Goal: Task Accomplishment & Management: Use online tool/utility

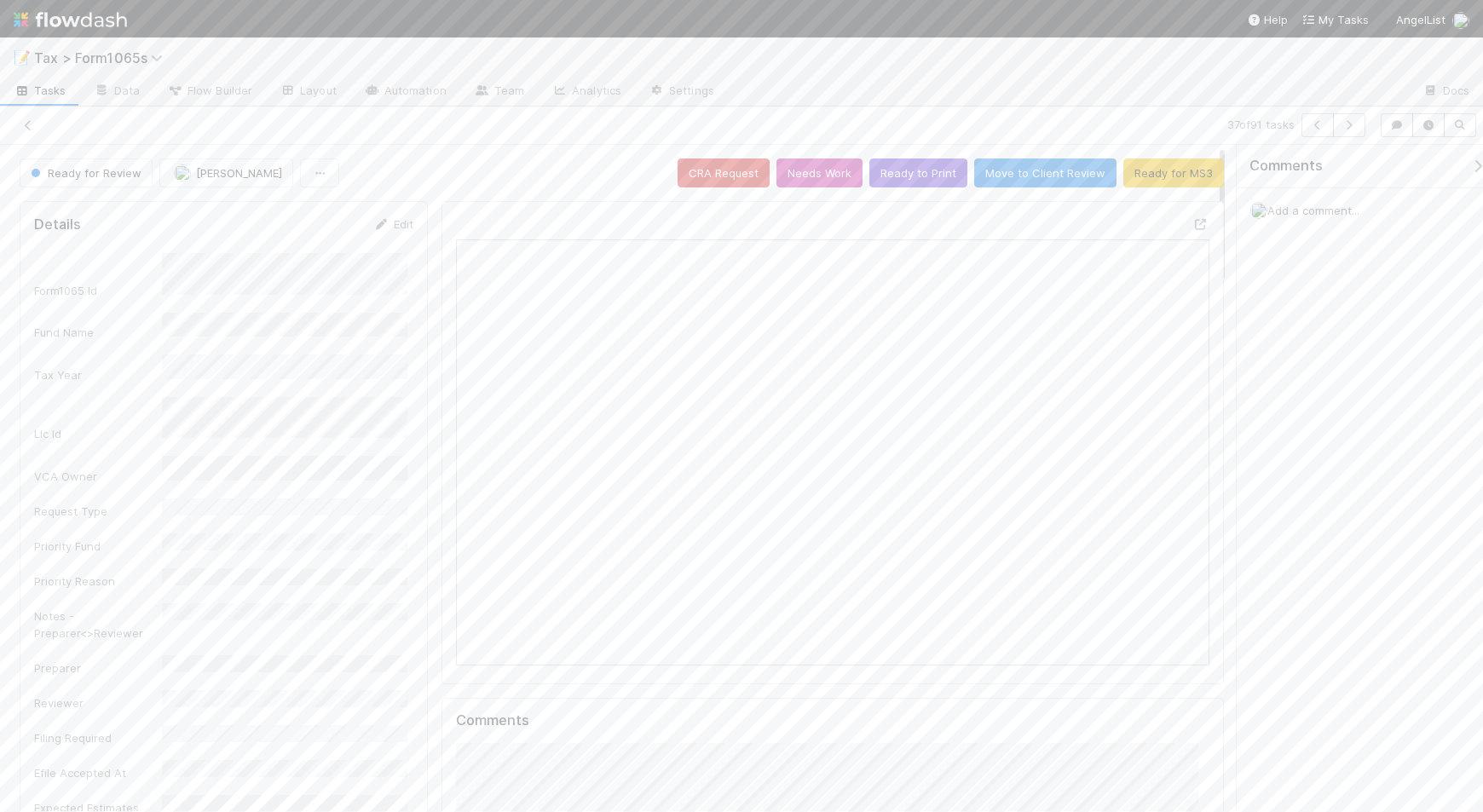
scroll to position [330, 727]
click at [893, 168] on button "Ready to Print" at bounding box center [918, 172] width 98 height 29
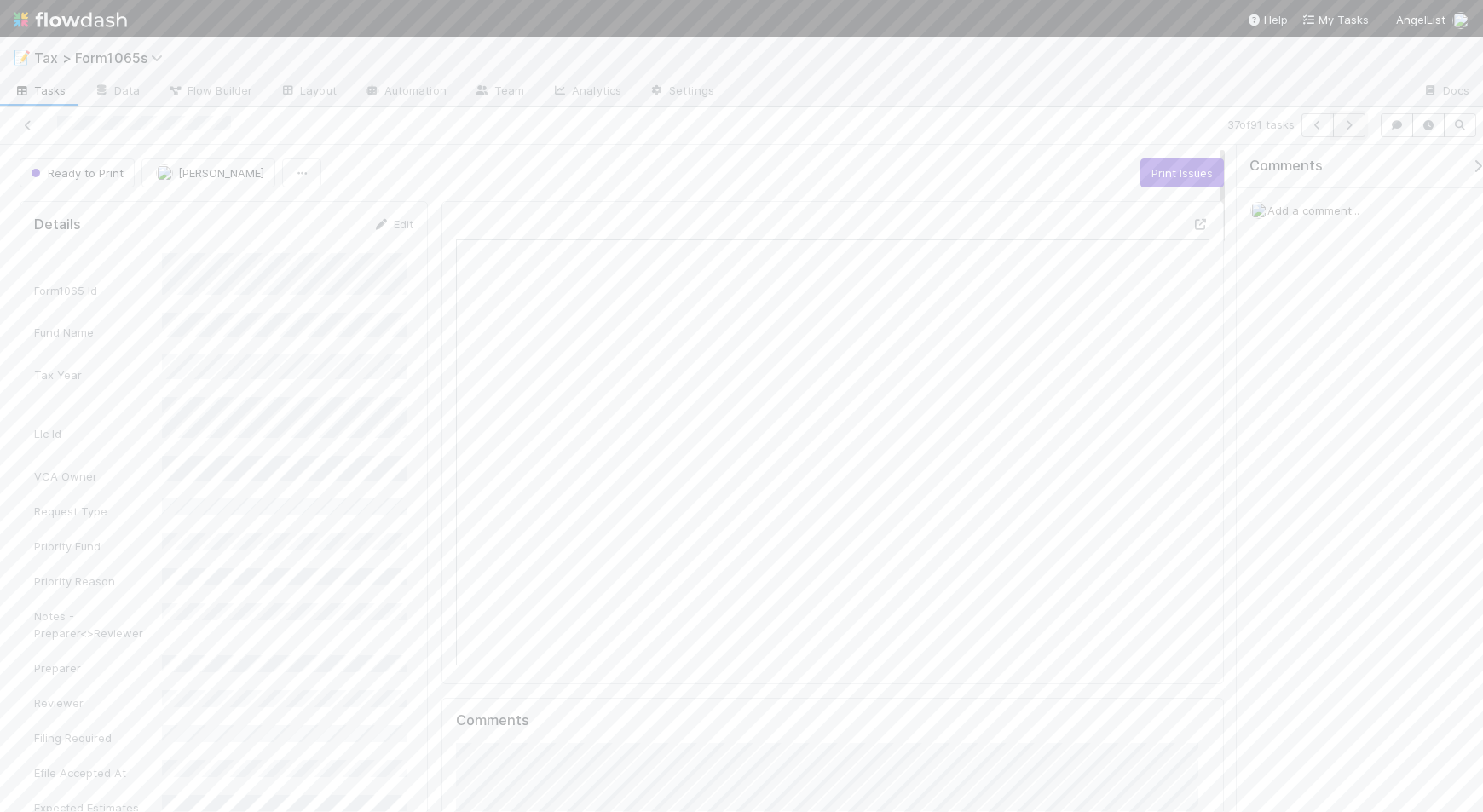
click at [1347, 123] on icon "button" at bounding box center [1349, 125] width 17 height 10
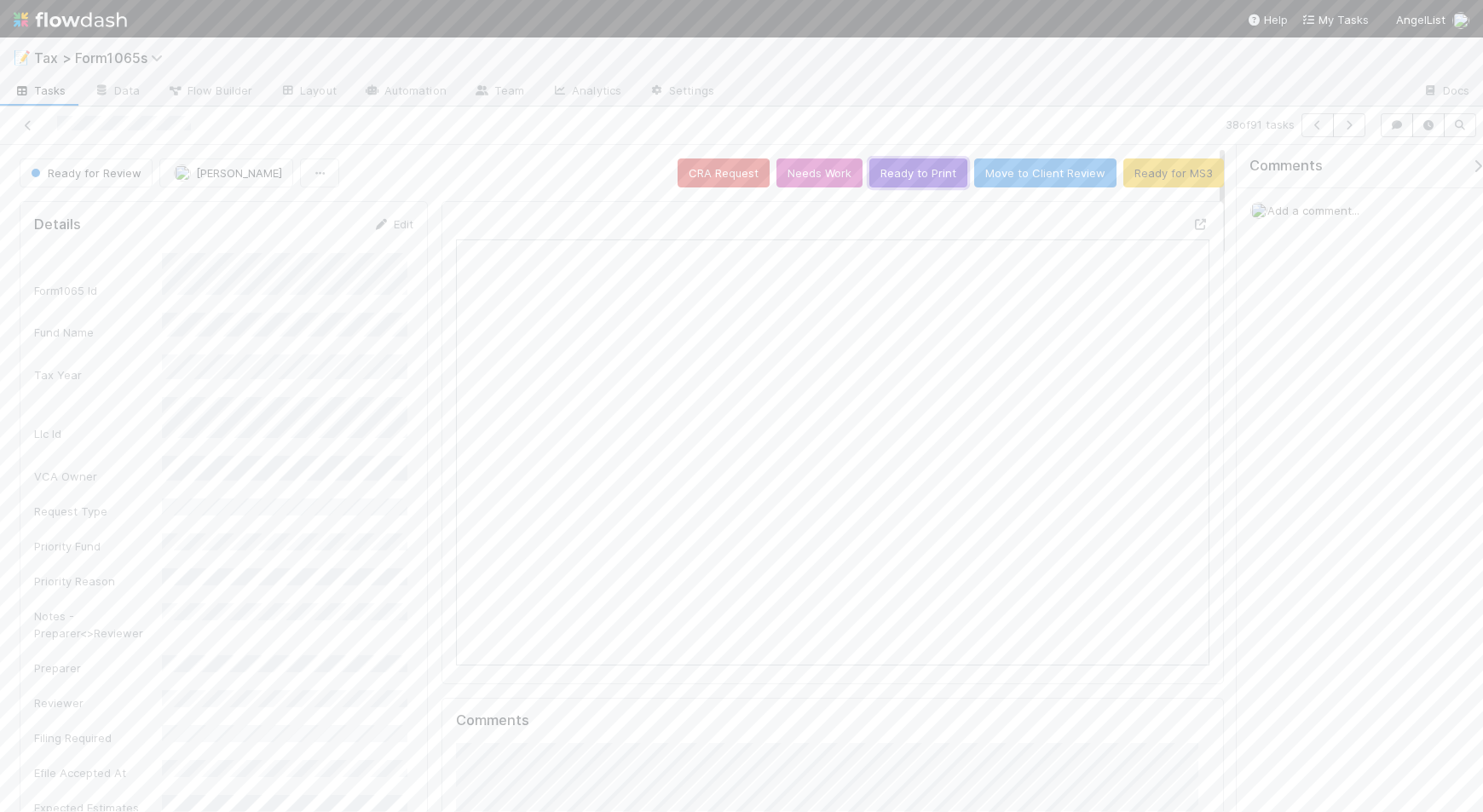
click at [896, 172] on button "Ready to Print" at bounding box center [918, 172] width 98 height 29
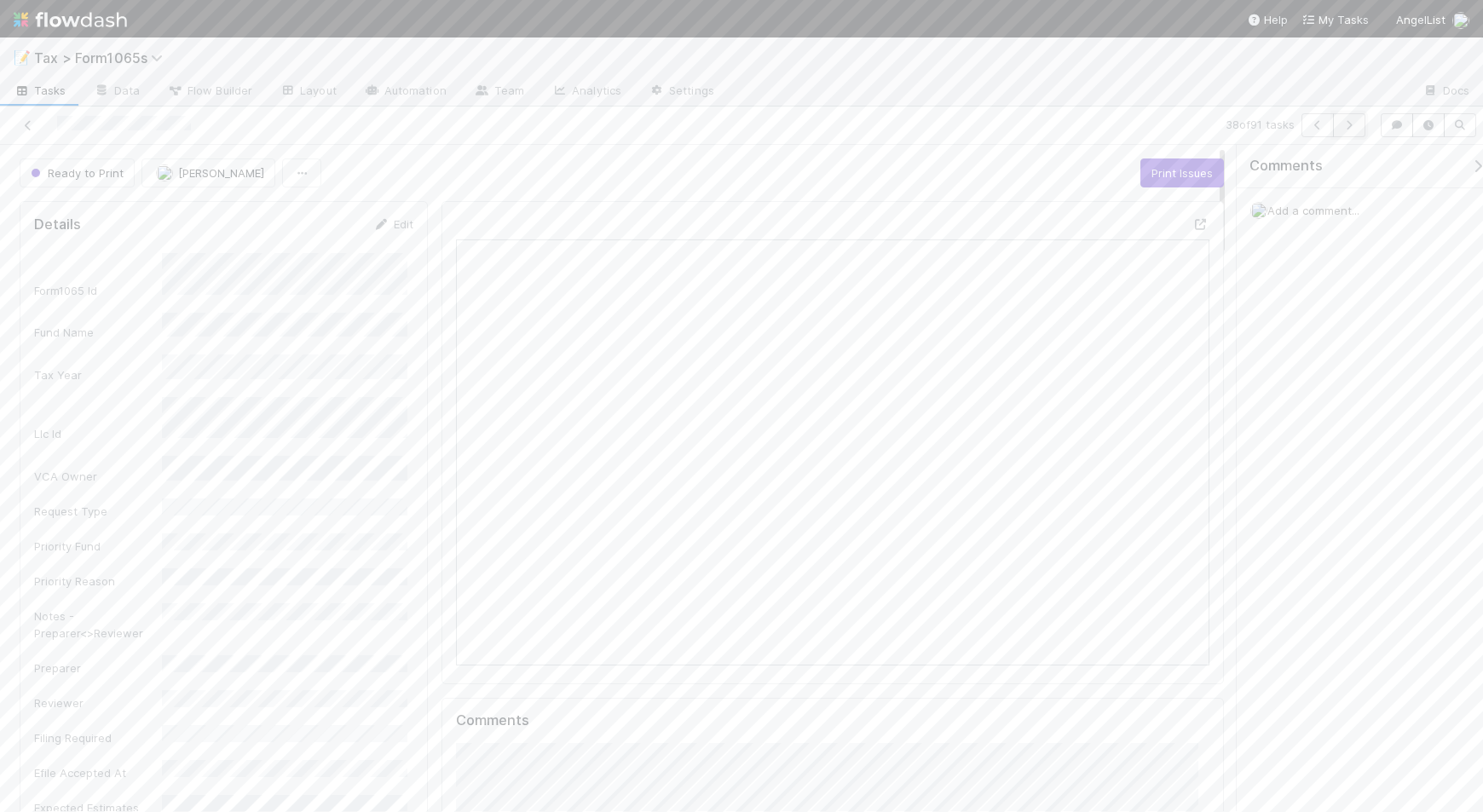
click at [1353, 129] on icon "button" at bounding box center [1349, 125] width 17 height 10
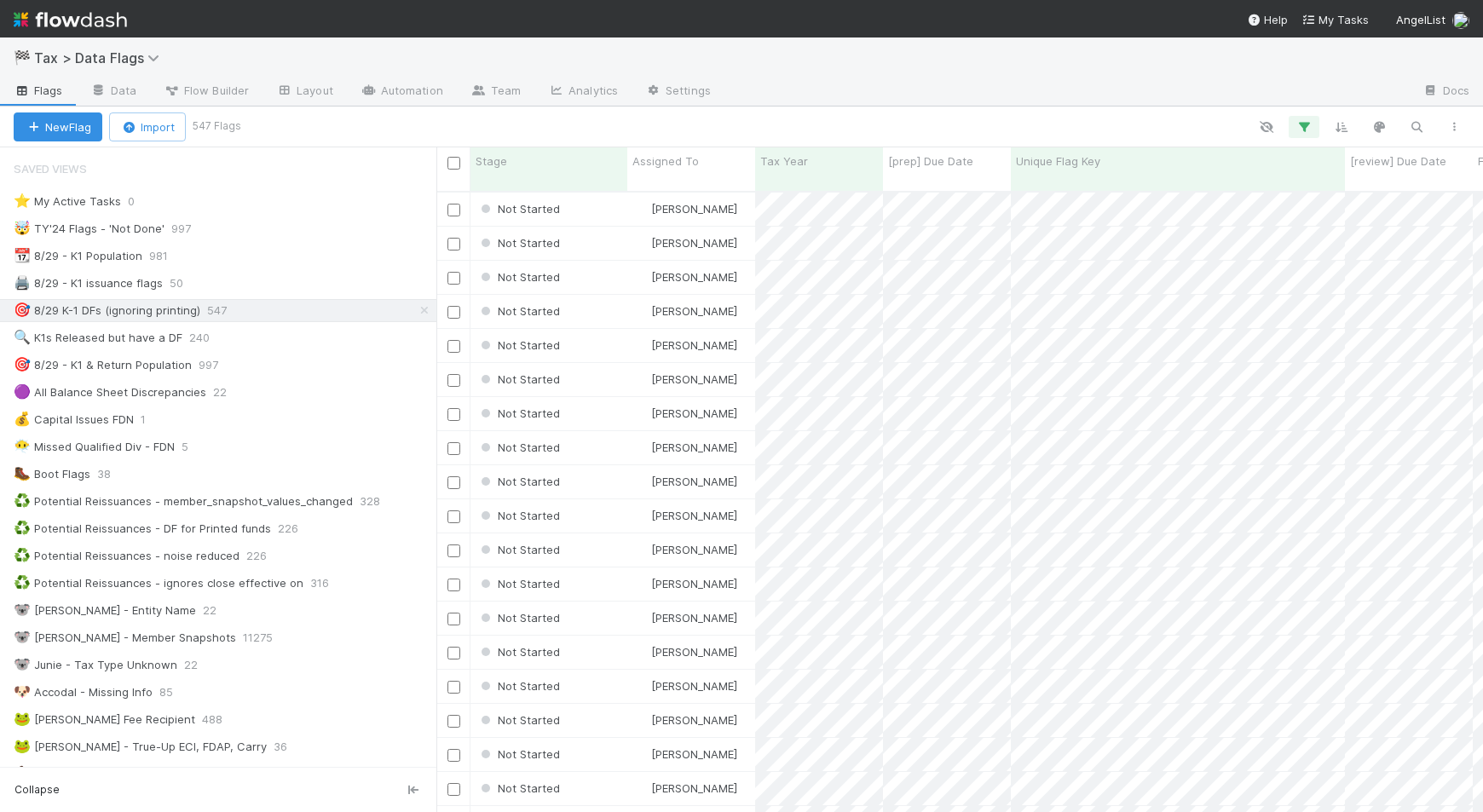
scroll to position [617, 1031]
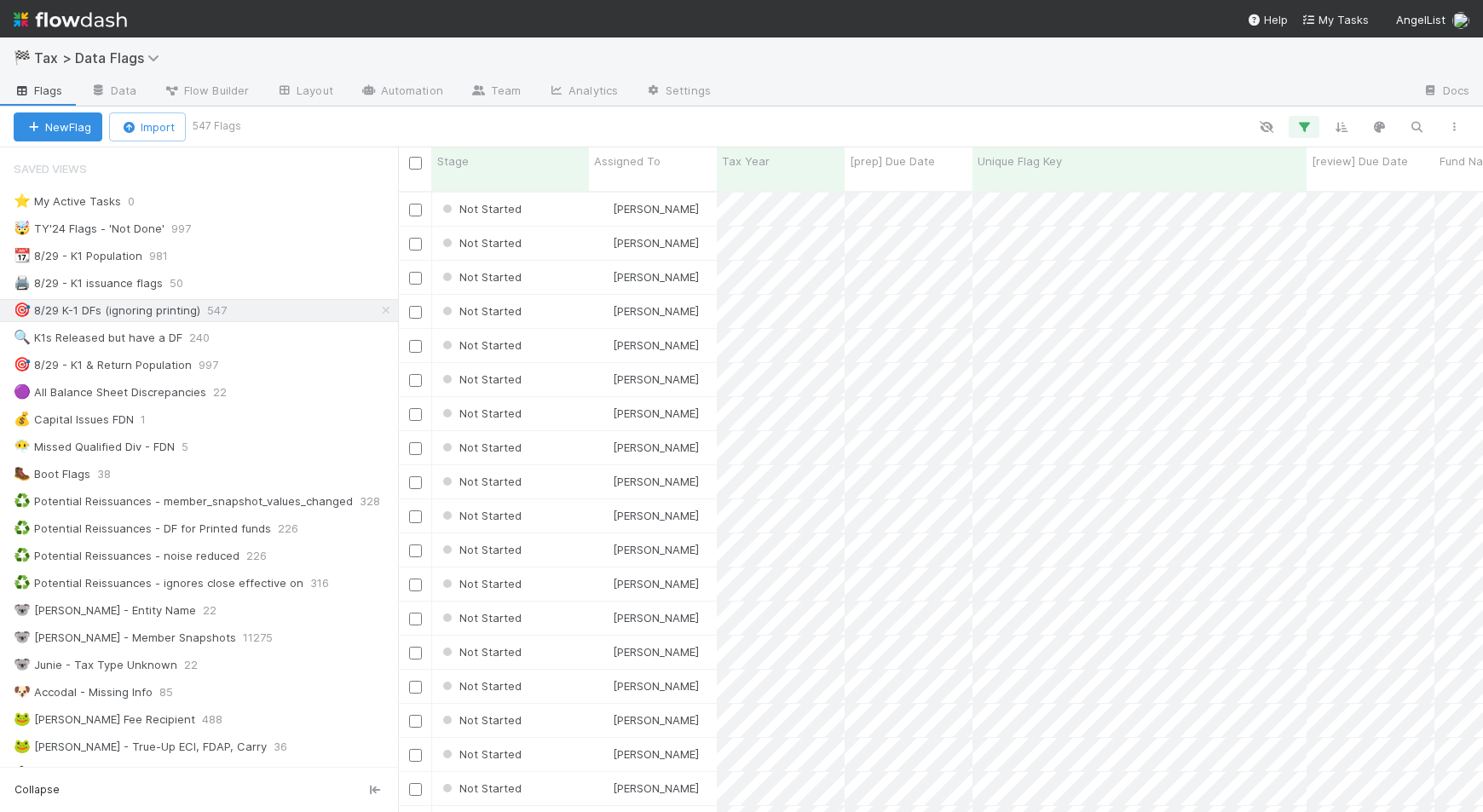
scroll to position [17, 17]
click at [1309, 125] on icon "button" at bounding box center [1304, 127] width 17 height 16
click at [1140, 116] on div "Loading..." at bounding box center [741, 406] width 1483 height 812
click at [406, 282] on div at bounding box center [407, 479] width 2 height 664
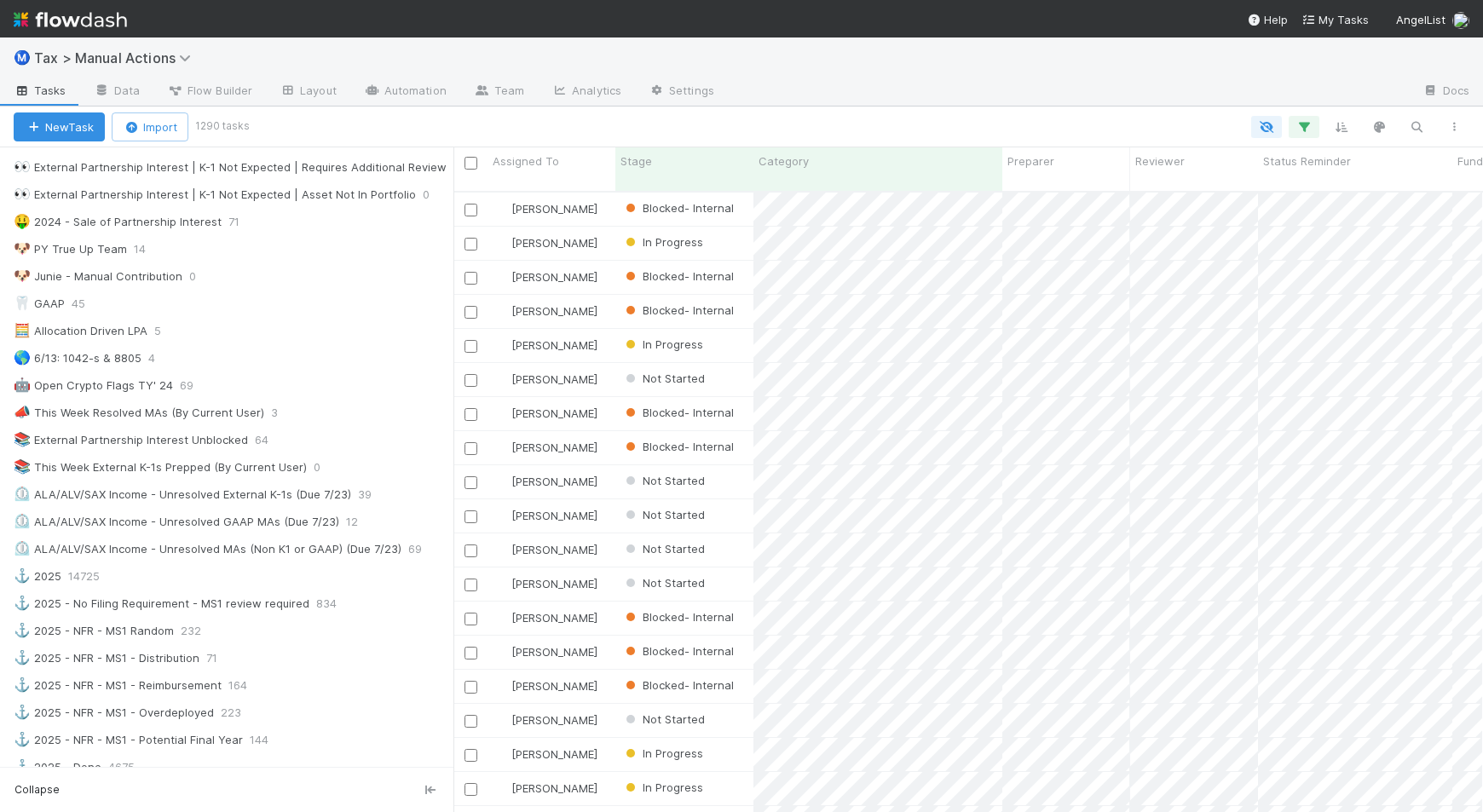
scroll to position [617, 1011]
drag, startPoint x: 422, startPoint y: 504, endPoint x: 454, endPoint y: 514, distance: 33.5
click at [454, 514] on div at bounding box center [454, 479] width 1 height 664
